Goal: Task Accomplishment & Management: Manage account settings

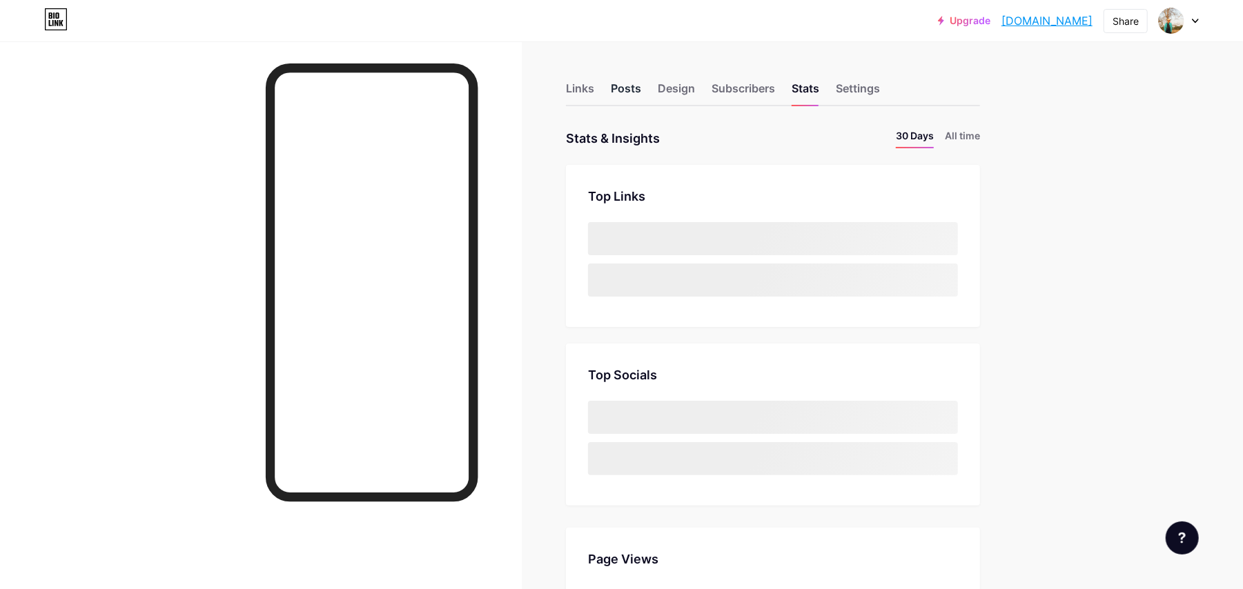
click at [632, 89] on div "Posts" at bounding box center [626, 92] width 30 height 25
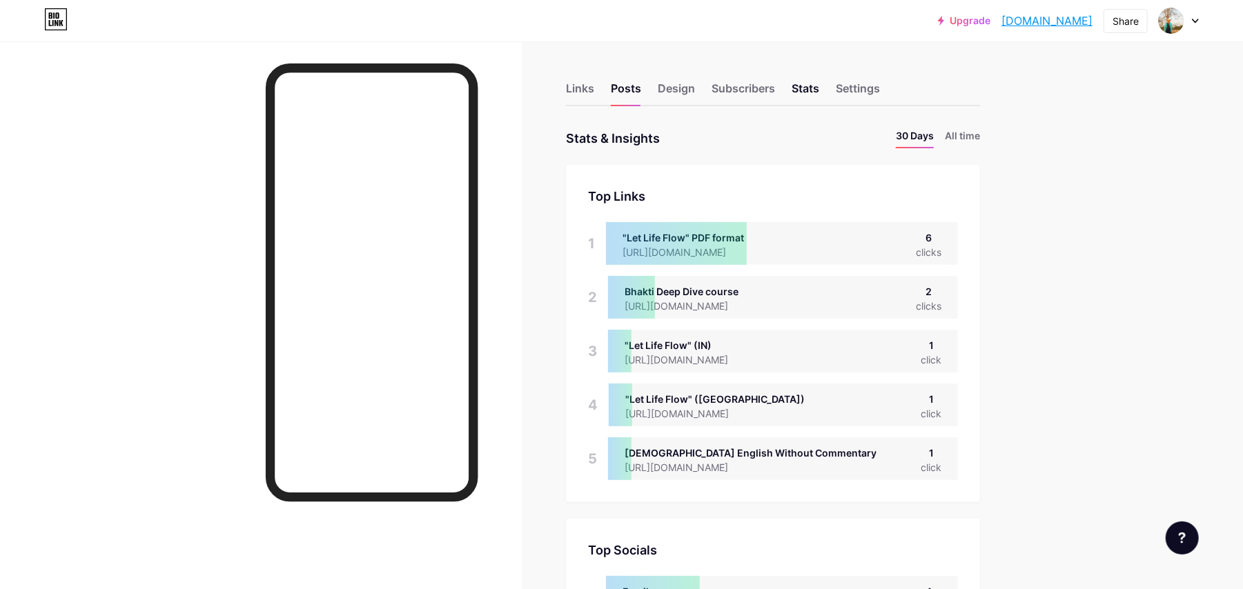
scroll to position [516, 0]
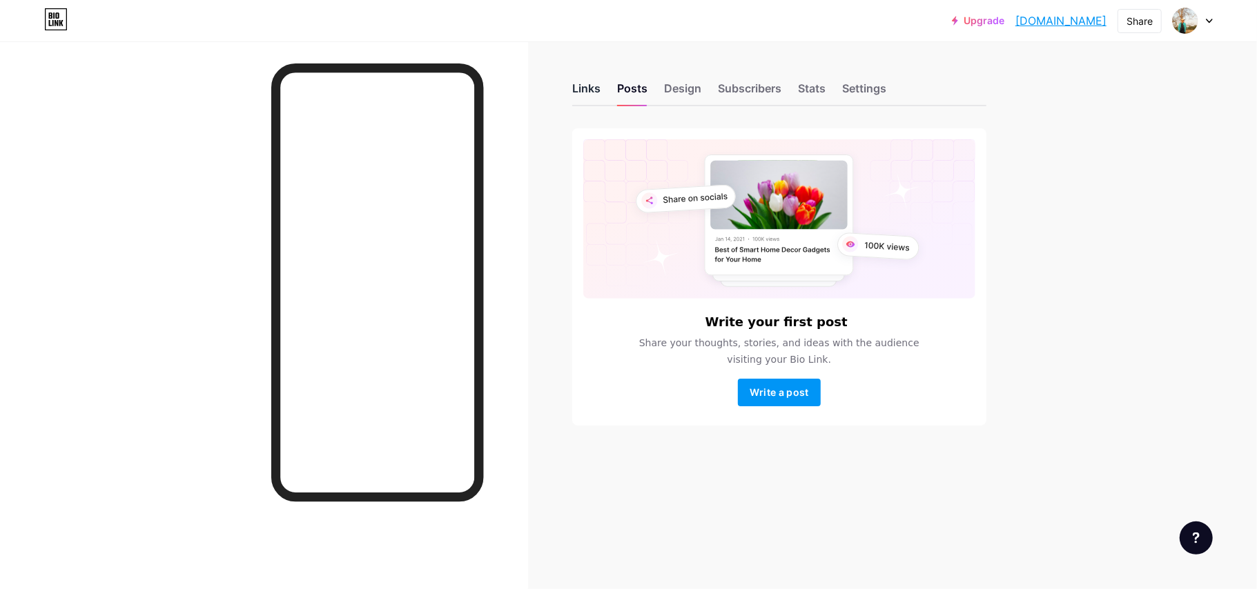
click at [600, 87] on div "Links" at bounding box center [586, 92] width 28 height 25
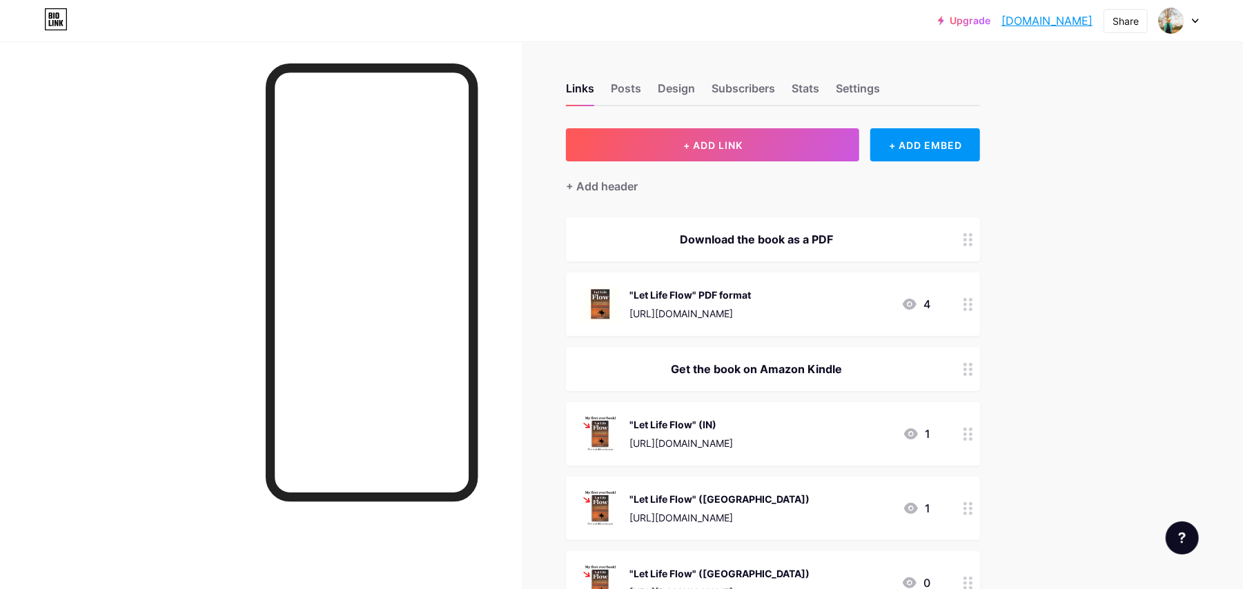
click at [768, 296] on div ""Let Life Flow" PDF format [URL][DOMAIN_NAME] 4" at bounding box center [757, 304] width 348 height 36
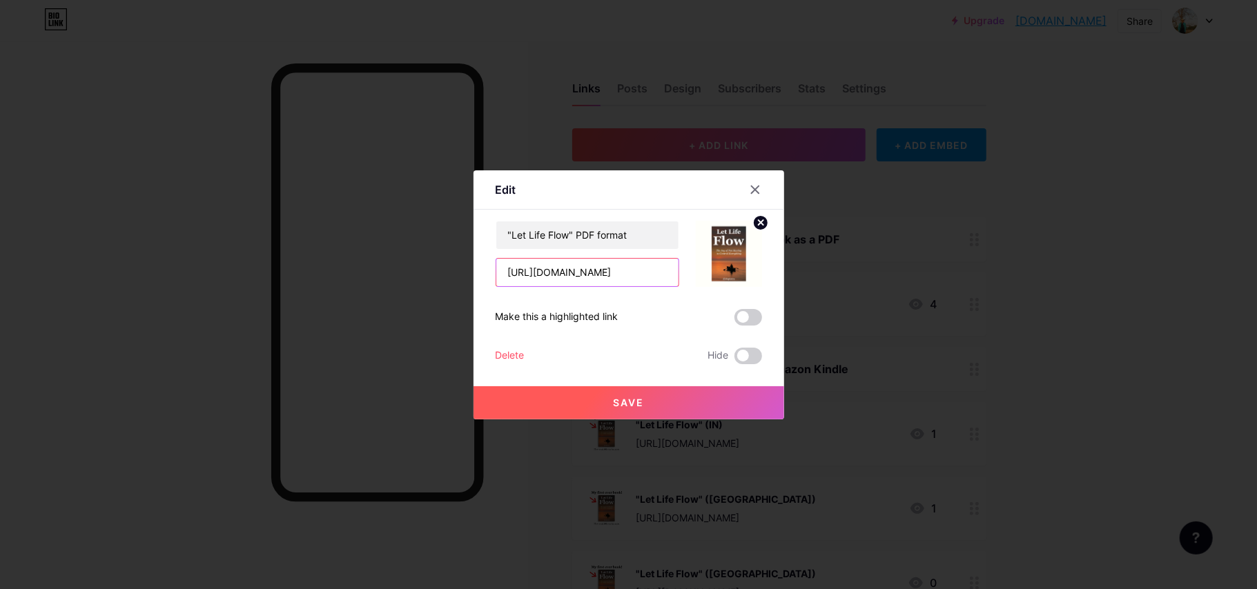
click at [633, 280] on input "[URL][DOMAIN_NAME]" at bounding box center [587, 273] width 182 height 28
paste input "[DOMAIN_NAME][URL]"
type input "[URL][DOMAIN_NAME]"
click at [614, 400] on span "Save" at bounding box center [628, 403] width 31 height 12
